Goal: Navigation & Orientation: Find specific page/section

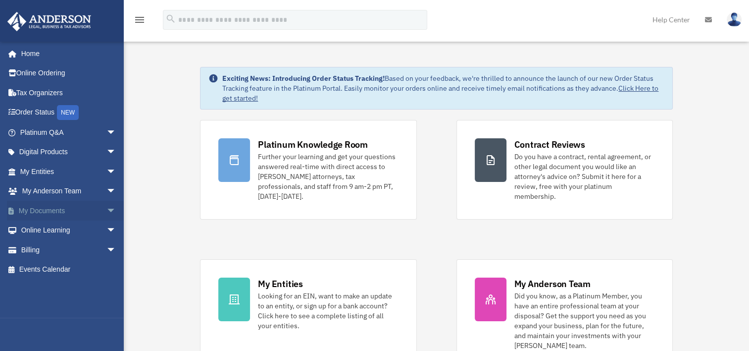
click at [42, 207] on link "My Documents arrow_drop_down" at bounding box center [69, 211] width 124 height 20
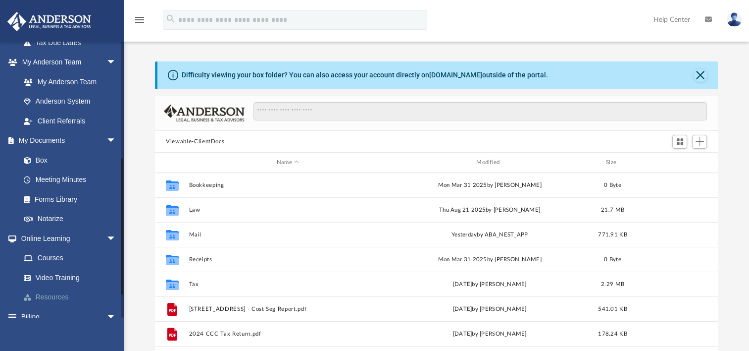
scroll to position [248, 0]
click at [42, 162] on link "Box" at bounding box center [72, 159] width 117 height 20
click at [43, 160] on link "Box" at bounding box center [72, 159] width 117 height 20
click at [41, 158] on link "Box" at bounding box center [72, 159] width 117 height 20
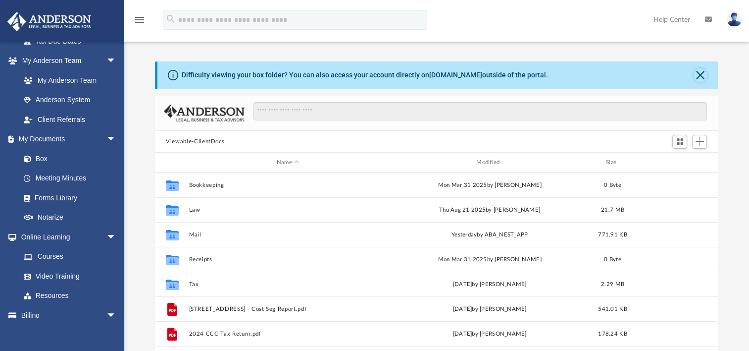
click at [703, 75] on button "Close" at bounding box center [701, 75] width 14 height 14
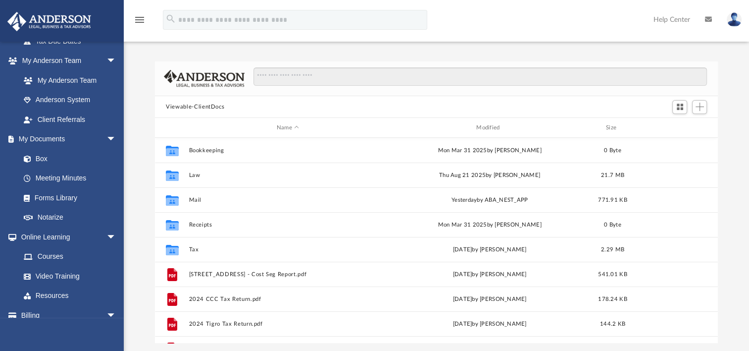
click at [709, 21] on icon at bounding box center [708, 19] width 7 height 7
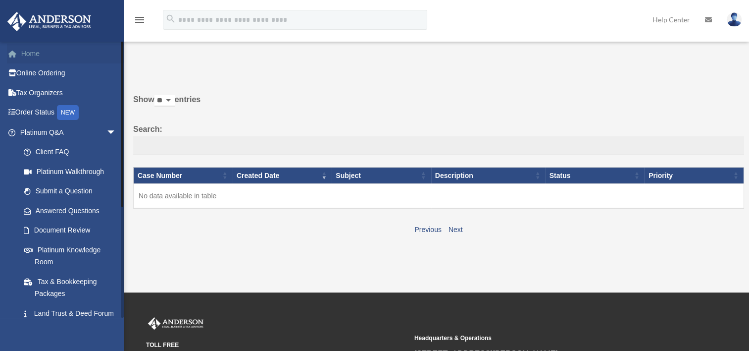
click at [33, 55] on link "Home" at bounding box center [69, 54] width 124 height 20
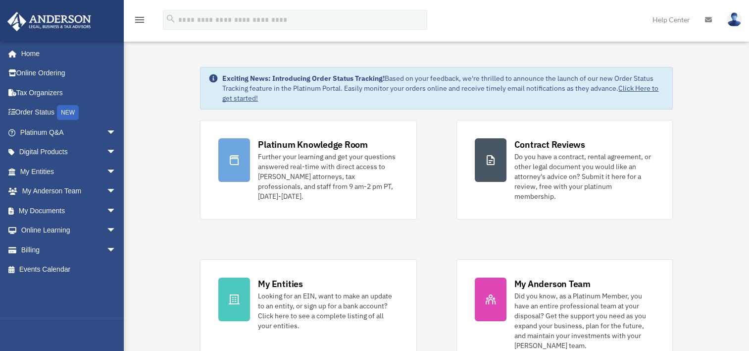
click at [710, 18] on icon at bounding box center [708, 19] width 7 height 7
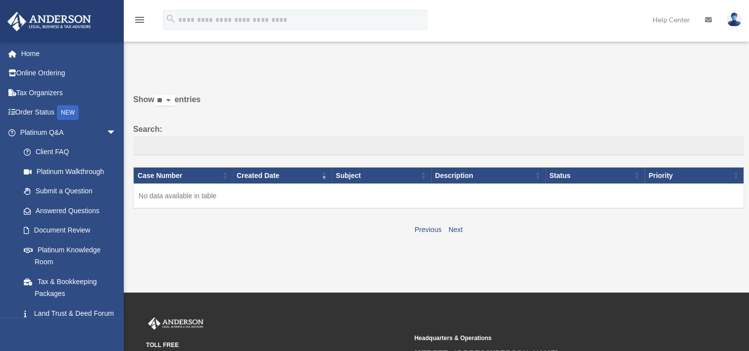
click at [739, 19] on img at bounding box center [734, 19] width 15 height 14
click at [421, 135] on label "Search:" at bounding box center [438, 138] width 611 height 33
click at [421, 136] on input "Search:" at bounding box center [438, 145] width 611 height 19
click at [32, 74] on link "Online Ordering" at bounding box center [69, 73] width 124 height 20
click at [65, 232] on link "Document Review" at bounding box center [72, 230] width 117 height 20
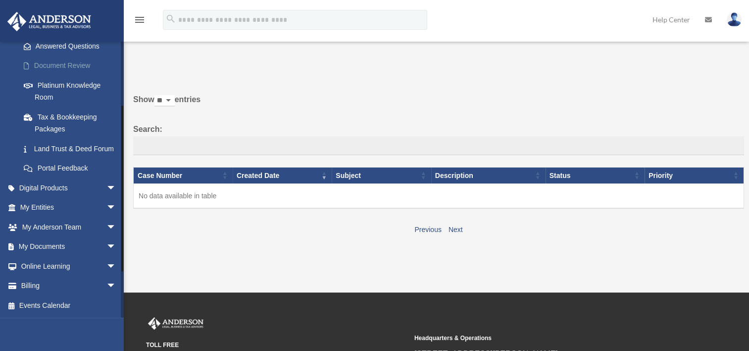
scroll to position [176, 0]
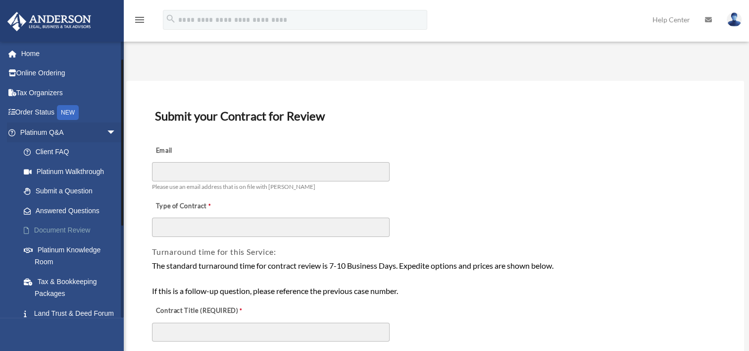
scroll to position [176, 0]
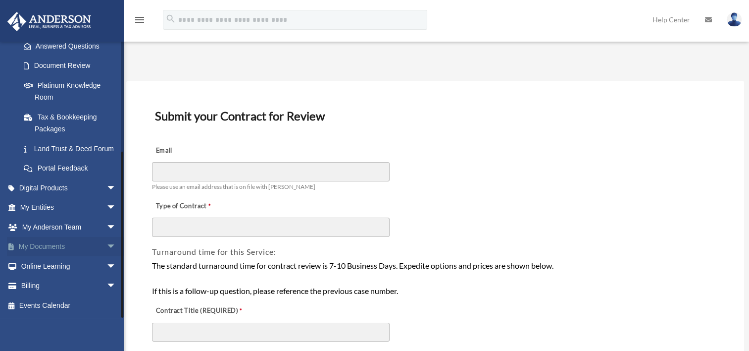
click at [50, 246] on link "My Documents arrow_drop_down" at bounding box center [69, 247] width 124 height 20
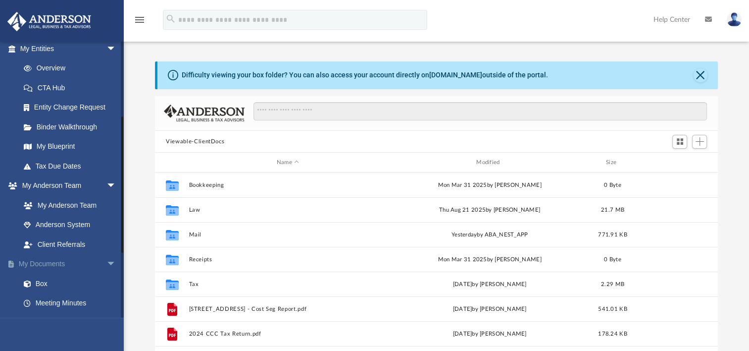
scroll to position [149, 0]
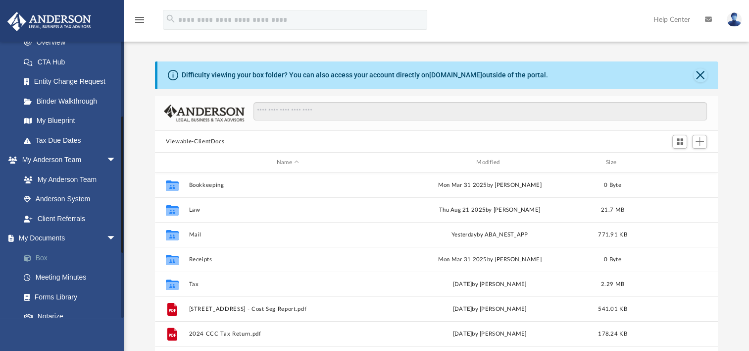
click at [44, 258] on link "Box" at bounding box center [72, 258] width 117 height 20
click at [741, 24] on link at bounding box center [735, 20] width 30 height 44
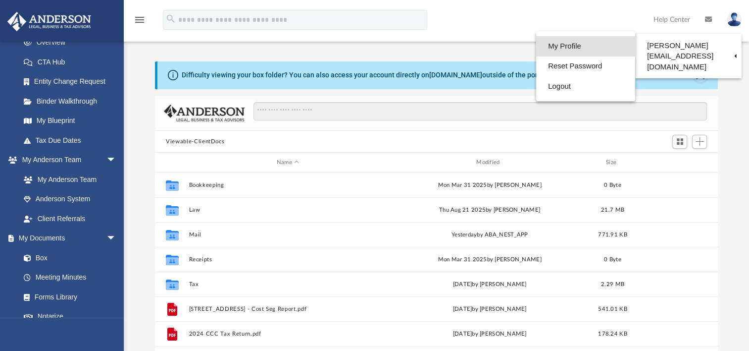
click at [536, 48] on link "My Profile" at bounding box center [585, 46] width 99 height 20
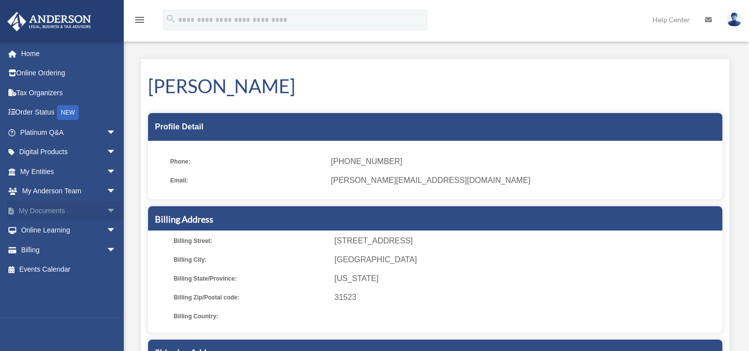
click at [106, 208] on span "arrow_drop_down" at bounding box center [116, 211] width 20 height 20
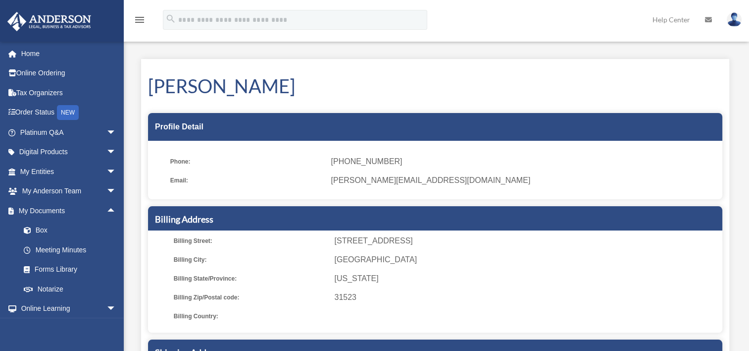
click at [667, 18] on link "Help Center" at bounding box center [671, 19] width 53 height 39
